Goal: Task Accomplishment & Management: Manage account settings

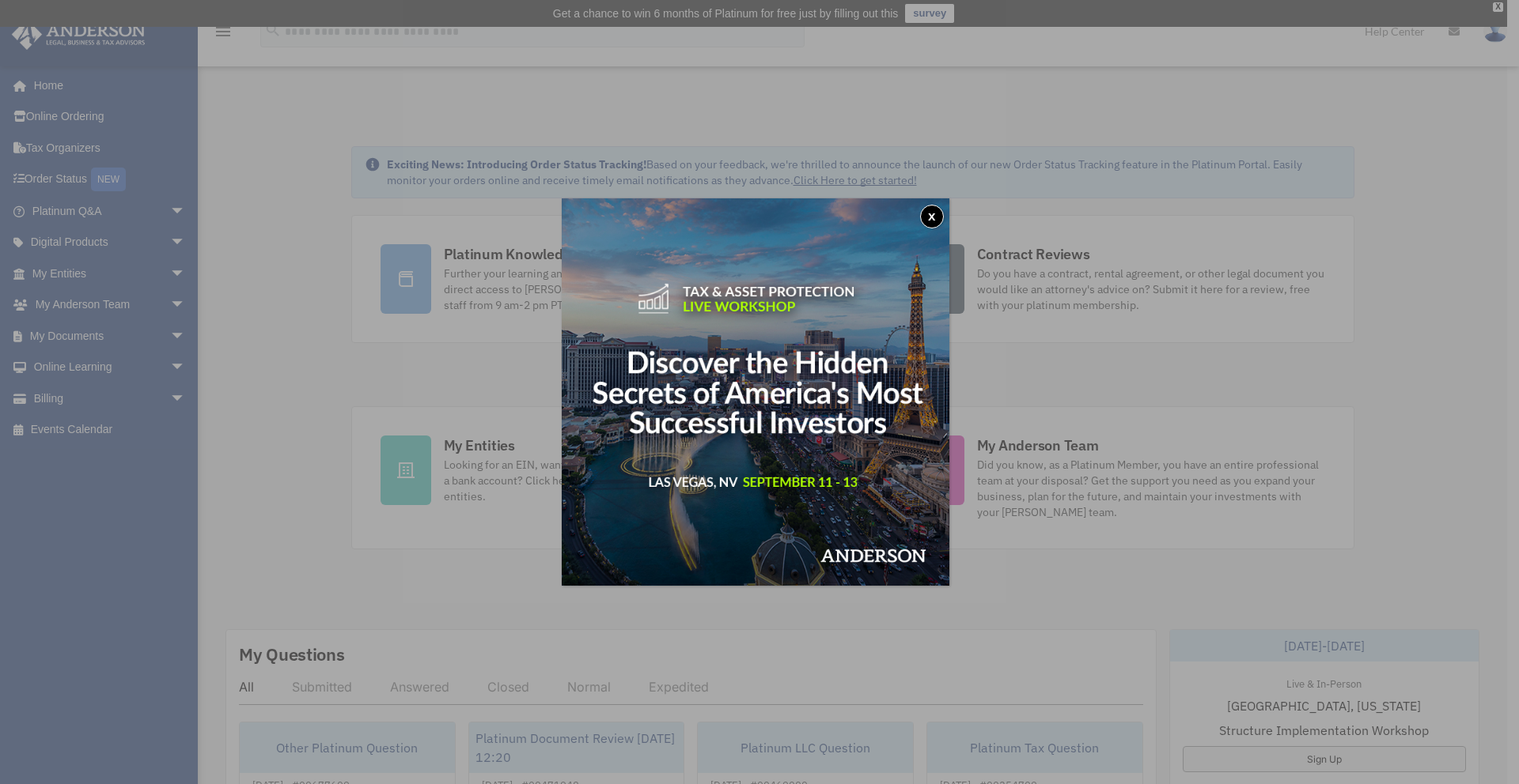
click at [927, 217] on button "x" at bounding box center [932, 217] width 23 height 23
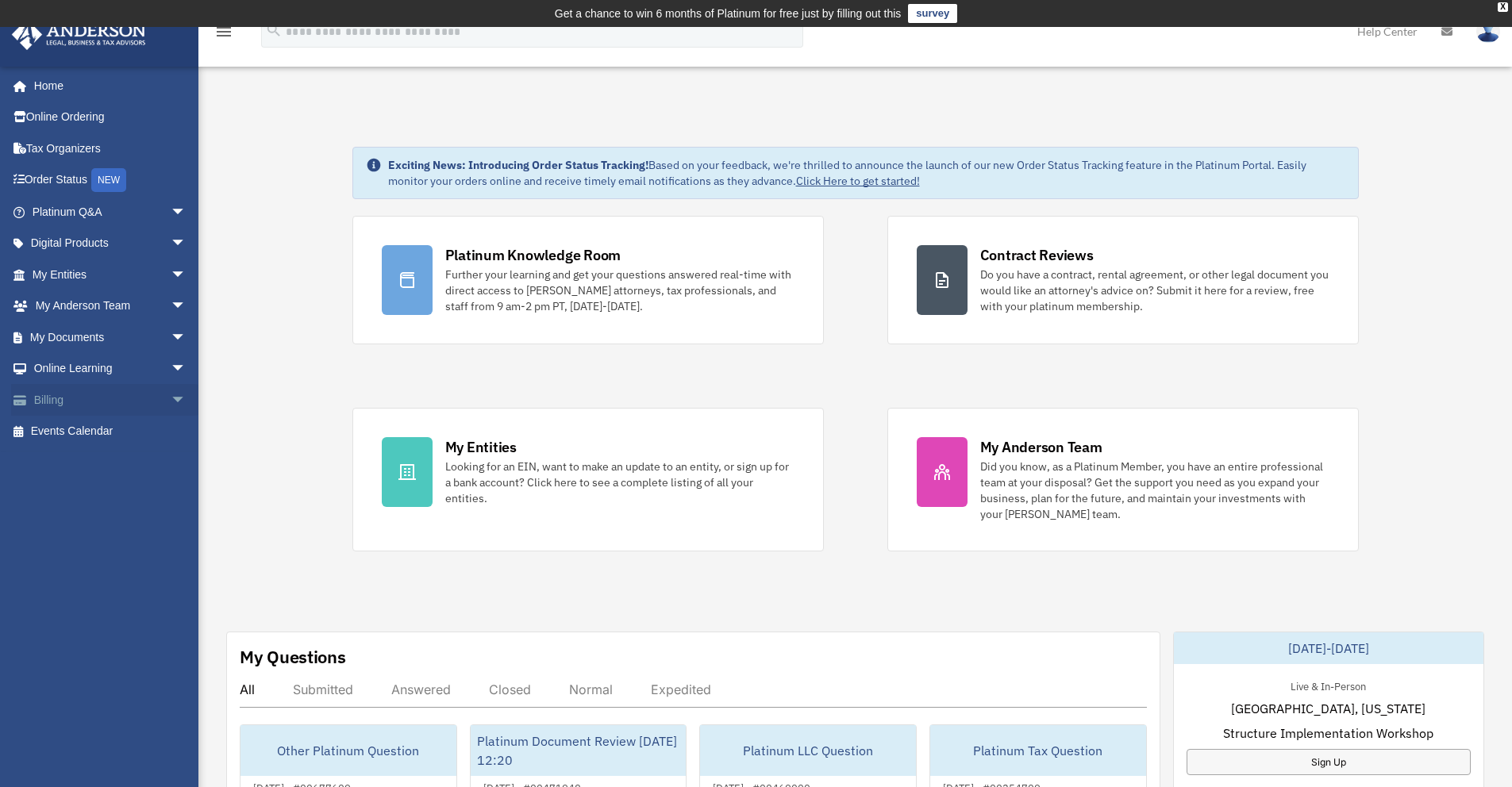
click at [136, 399] on link "Billing arrow_drop_down" at bounding box center [110, 400] width 199 height 31
click at [171, 397] on span "arrow_drop_down" at bounding box center [186, 400] width 31 height 32
click at [119, 426] on link "$ Open Invoices" at bounding box center [117, 431] width 188 height 32
